Goal: Use online tool/utility

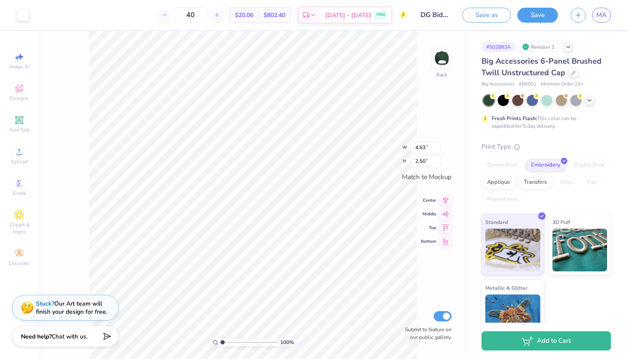
type input "0.52"
type input "0.67"
click at [593, 100] on div at bounding box center [589, 99] width 9 height 9
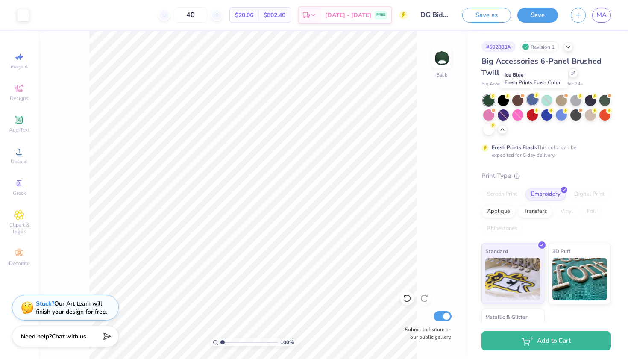
click at [535, 98] on div at bounding box center [532, 99] width 11 height 11
click at [591, 116] on div at bounding box center [590, 114] width 11 height 11
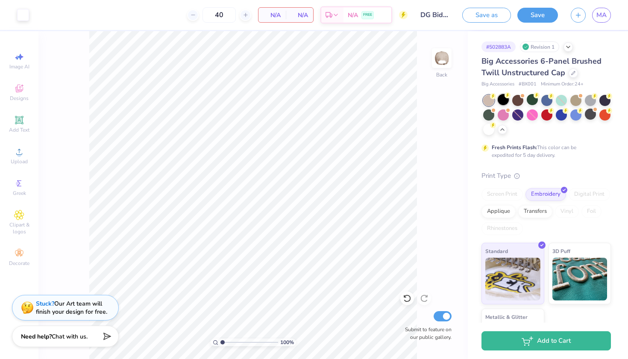
click at [501, 99] on div at bounding box center [503, 99] width 11 height 11
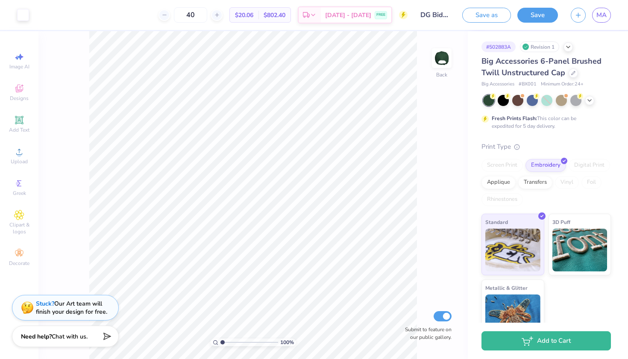
click at [487, 101] on div at bounding box center [488, 100] width 11 height 11
click at [468, 18] on button "Save as" at bounding box center [486, 13] width 49 height 15
